Goal: Transaction & Acquisition: Purchase product/service

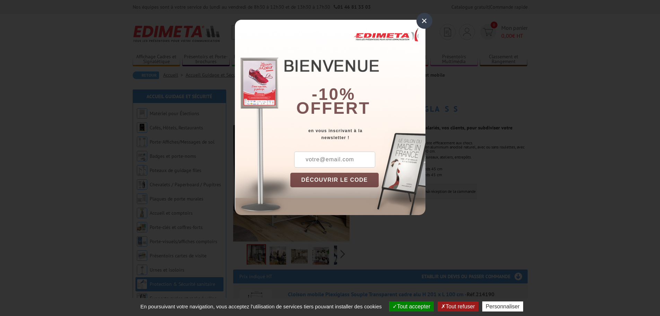
click at [424, 20] on div "×" at bounding box center [424, 21] width 16 height 16
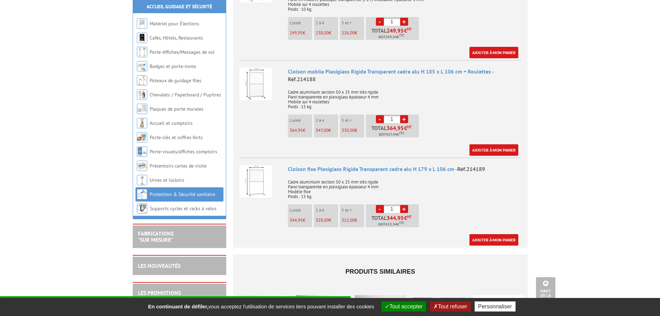
scroll to position [416, 0]
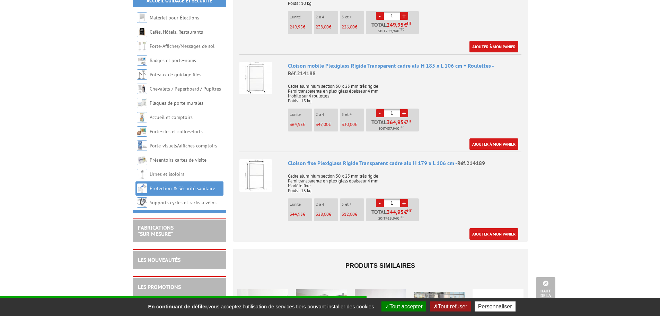
click at [404, 199] on link "+" at bounding box center [404, 203] width 8 height 8
type input "5"
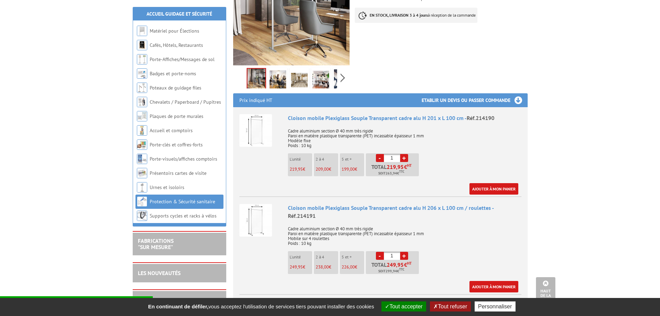
scroll to position [173, 0]
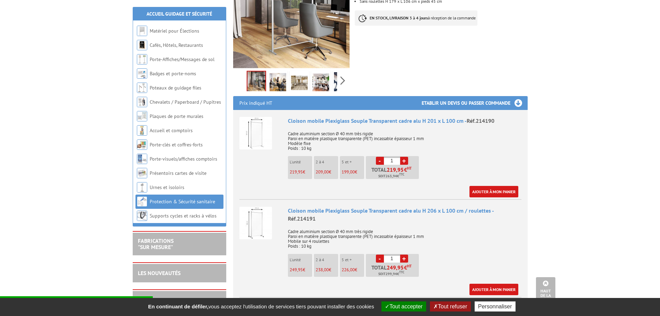
click at [406, 157] on link "+" at bounding box center [404, 161] width 8 height 8
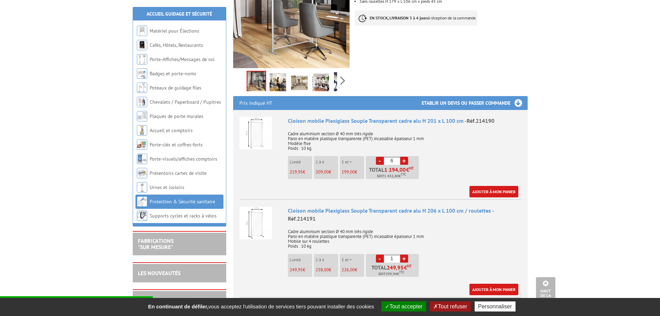
click at [380, 157] on link "-" at bounding box center [380, 161] width 8 height 8
type input "5"
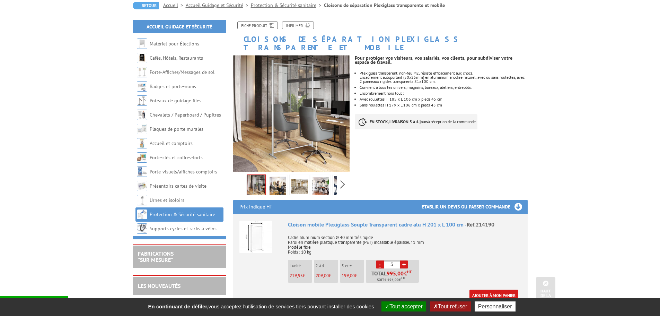
scroll to position [69, 0]
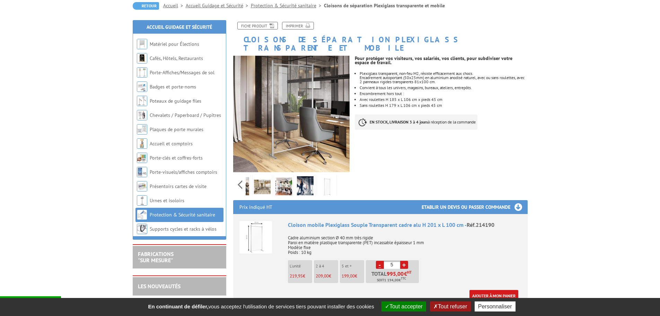
click at [343, 177] on div "Previous Next" at bounding box center [291, 184] width 117 height 24
click at [239, 174] on div "Previous Next" at bounding box center [291, 184] width 117 height 24
click at [275, 179] on img at bounding box center [277, 186] width 17 height 21
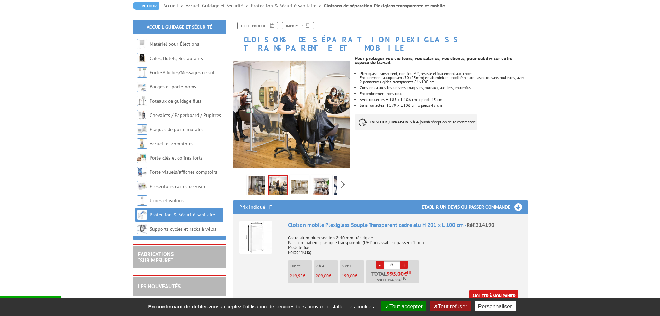
click at [303, 177] on img at bounding box center [299, 186] width 17 height 21
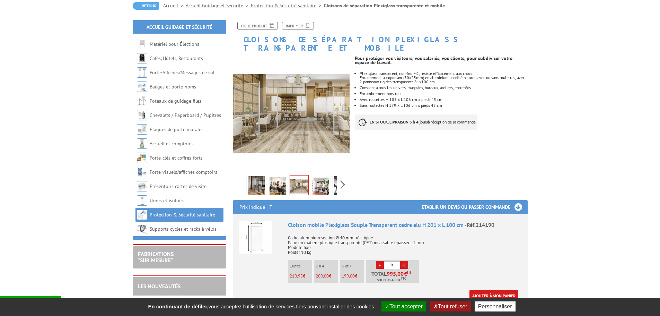
click at [318, 179] on img at bounding box center [320, 186] width 17 height 21
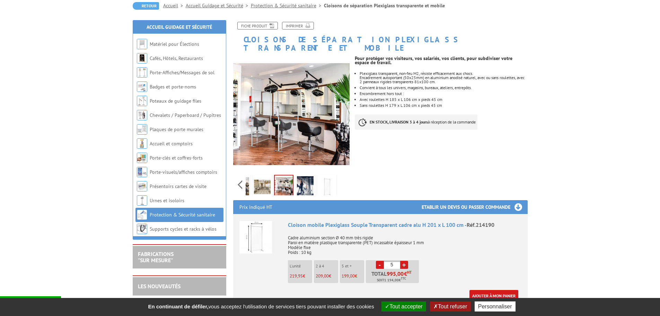
click at [345, 177] on div "Previous Next" at bounding box center [291, 184] width 117 height 24
click at [344, 177] on div "Previous Next" at bounding box center [291, 184] width 117 height 24
click at [302, 180] on img at bounding box center [305, 186] width 17 height 21
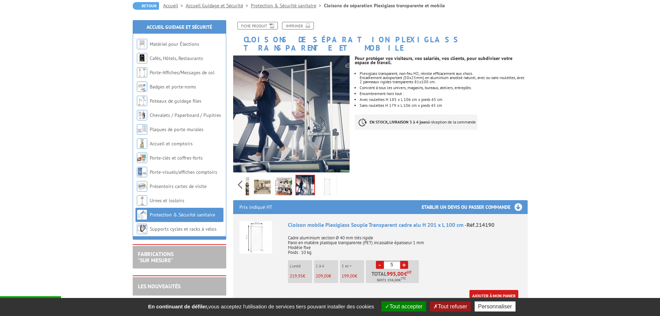
click at [324, 177] on img at bounding box center [326, 186] width 17 height 21
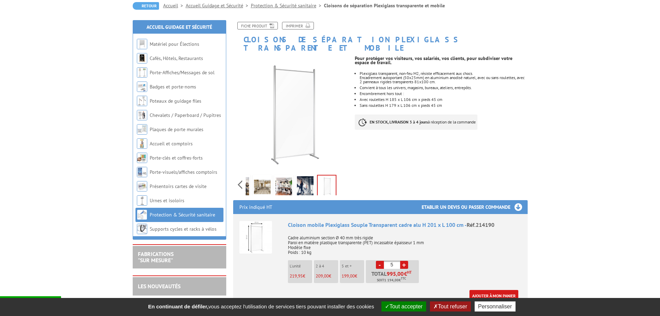
click at [308, 177] on img at bounding box center [305, 186] width 17 height 21
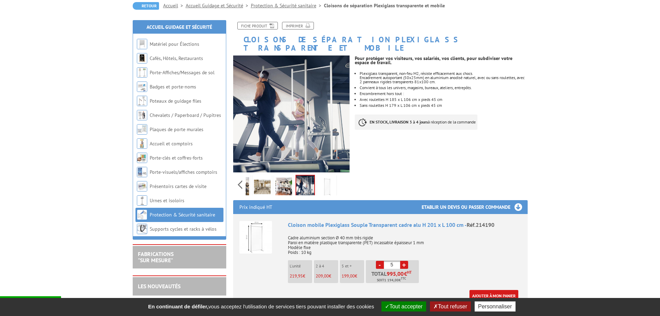
click at [287, 181] on img at bounding box center [283, 186] width 17 height 21
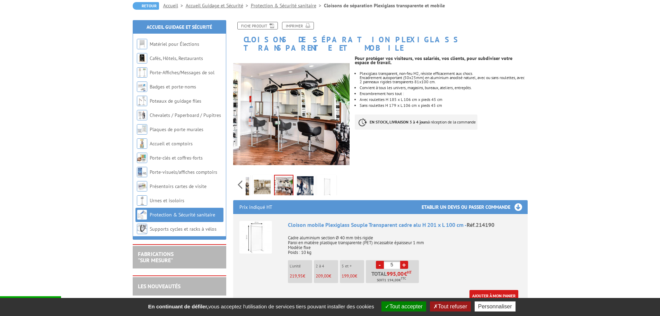
click at [265, 177] on img at bounding box center [262, 186] width 17 height 21
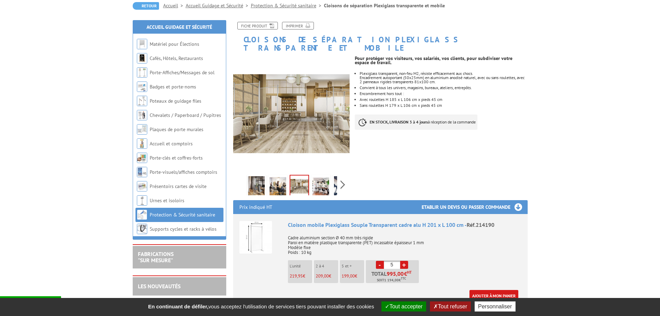
click at [239, 176] on div "Previous Next" at bounding box center [291, 184] width 117 height 24
click at [277, 178] on img at bounding box center [277, 186] width 17 height 21
